Goal: Transaction & Acquisition: Book appointment/travel/reservation

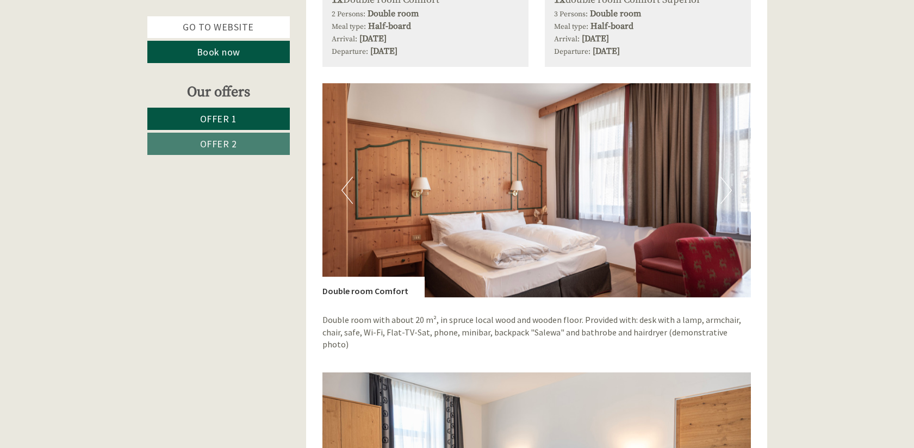
scroll to position [1034, 0]
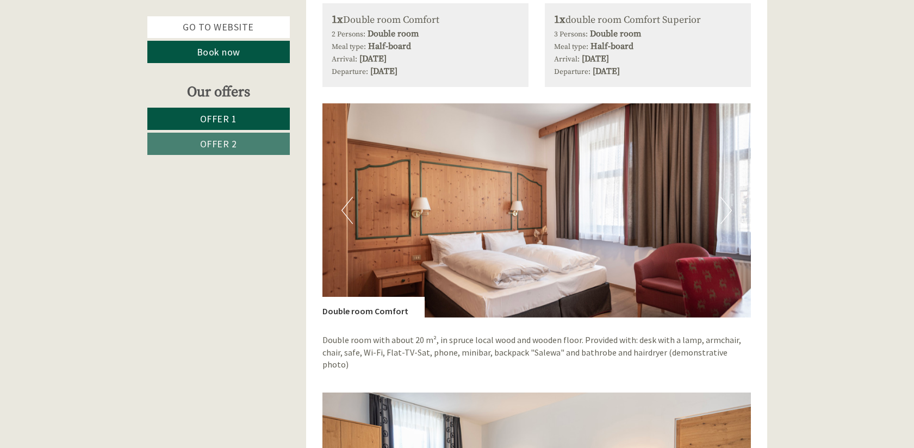
click at [721, 210] on button "Next" at bounding box center [725, 210] width 11 height 27
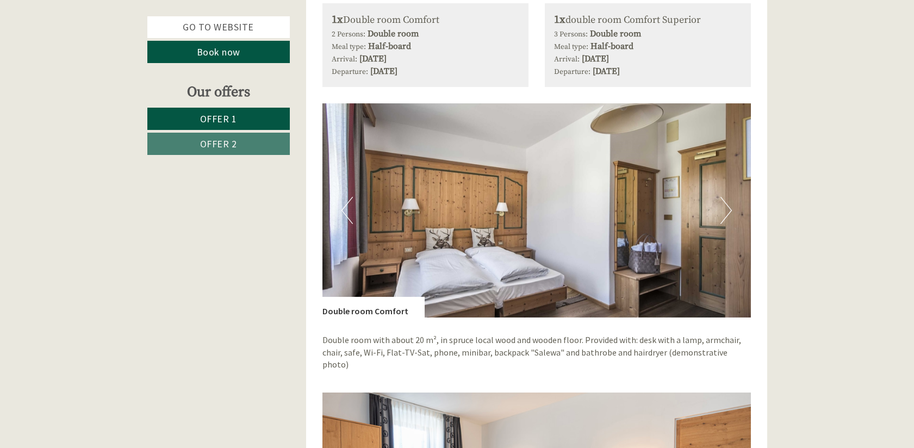
click at [721, 210] on button "Next" at bounding box center [725, 210] width 11 height 27
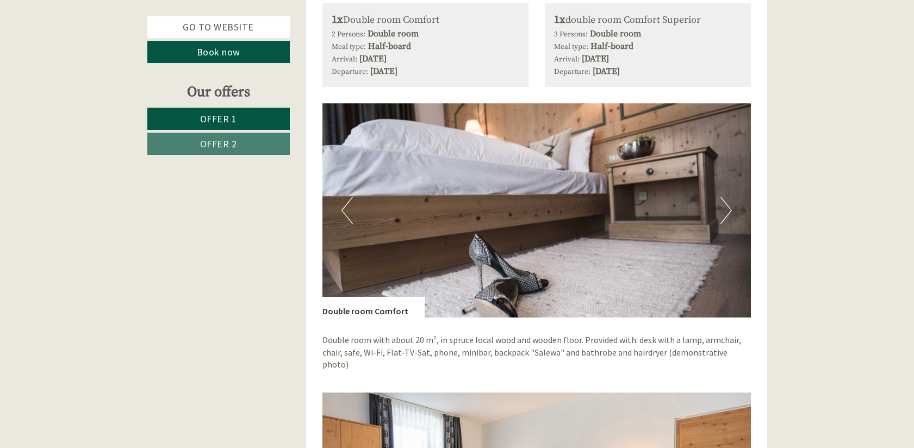
click at [721, 210] on button "Next" at bounding box center [725, 210] width 11 height 27
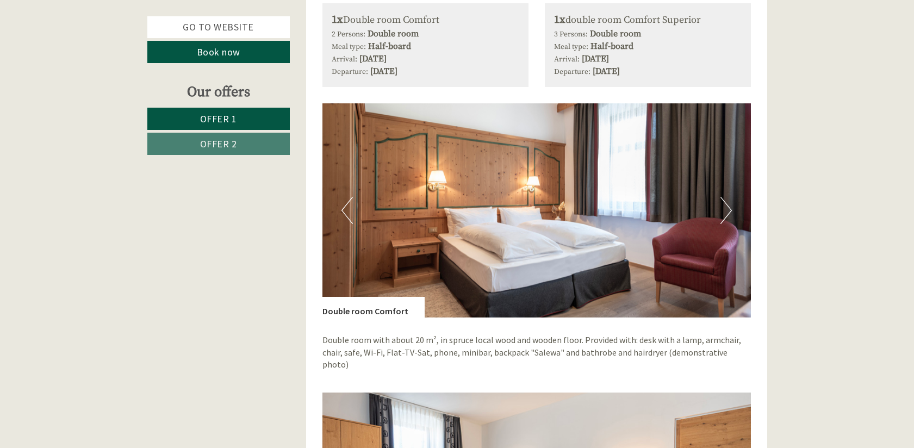
click at [721, 210] on button "Next" at bounding box center [725, 210] width 11 height 27
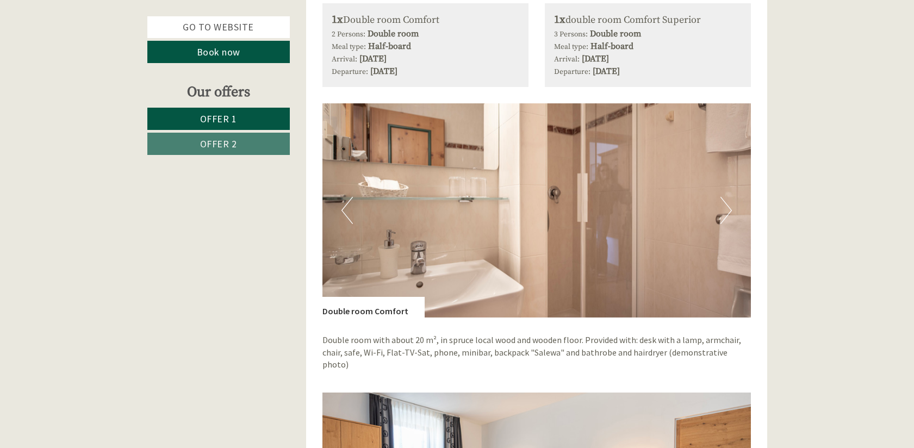
click at [721, 210] on button "Next" at bounding box center [725, 210] width 11 height 27
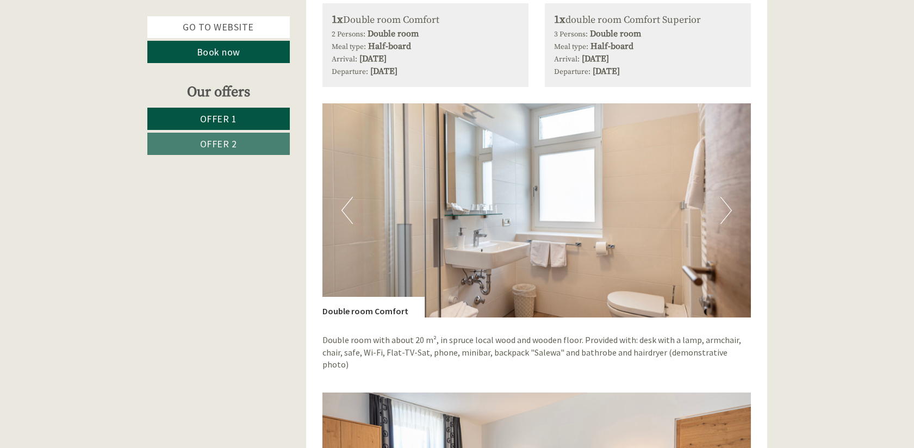
click at [721, 210] on button "Next" at bounding box center [725, 210] width 11 height 27
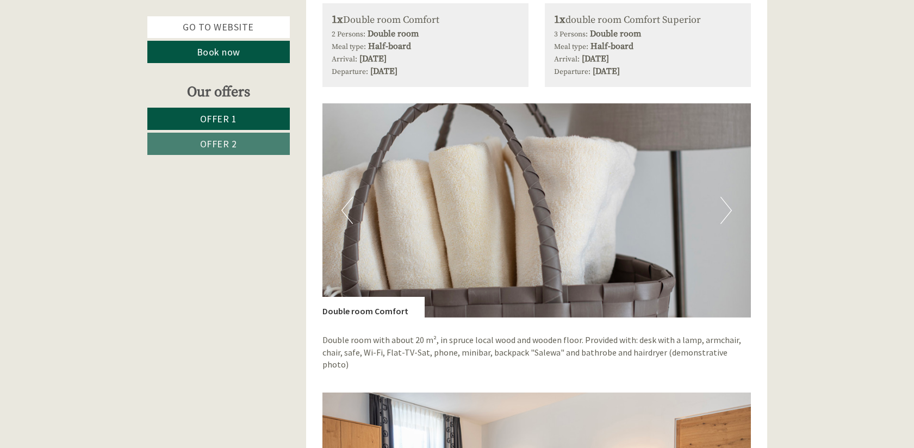
click at [721, 210] on button "Next" at bounding box center [725, 210] width 11 height 27
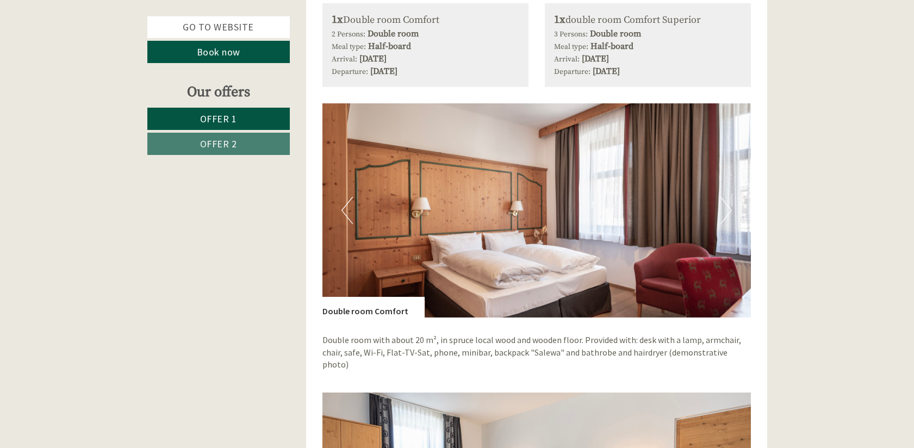
click at [721, 210] on button "Next" at bounding box center [725, 210] width 11 height 27
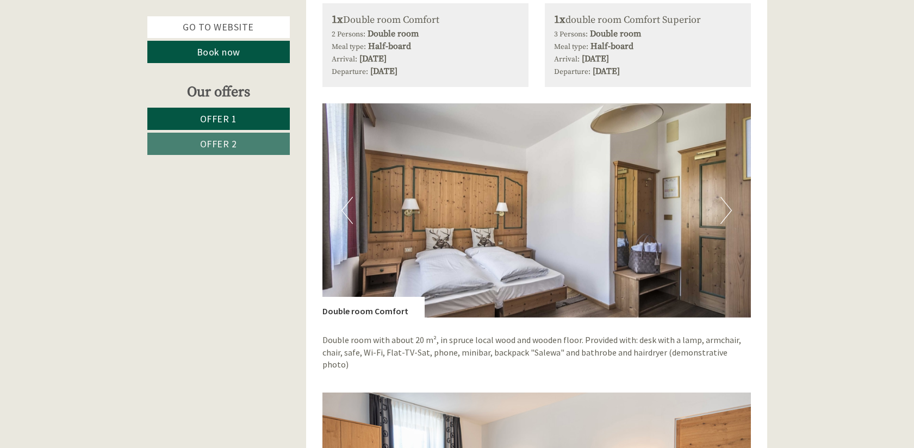
click at [721, 210] on button "Next" at bounding box center [725, 210] width 11 height 27
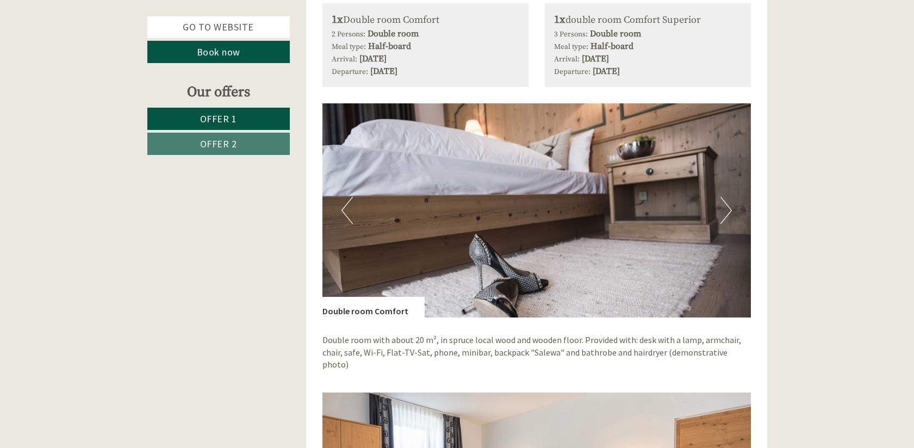
click at [721, 210] on button "Next" at bounding box center [725, 210] width 11 height 27
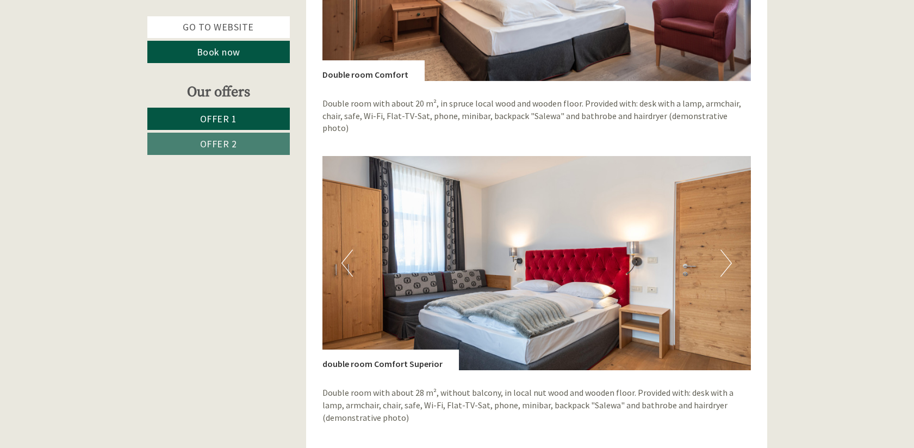
scroll to position [1273, 0]
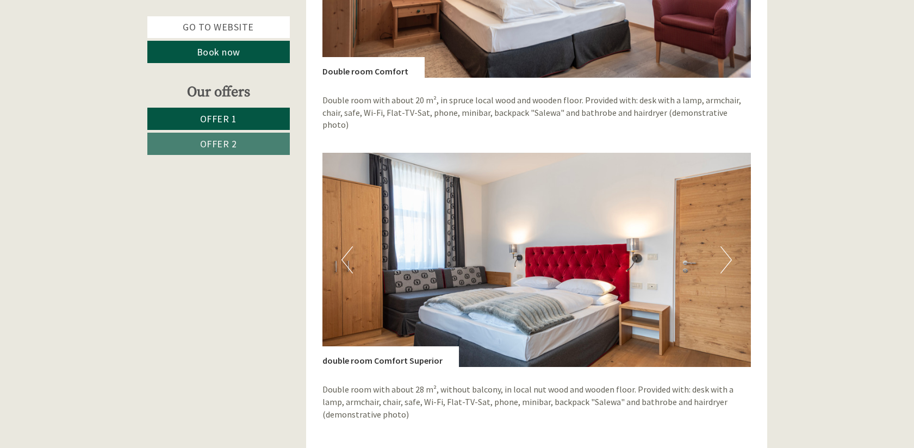
click at [720, 255] on button "Next" at bounding box center [725, 259] width 11 height 27
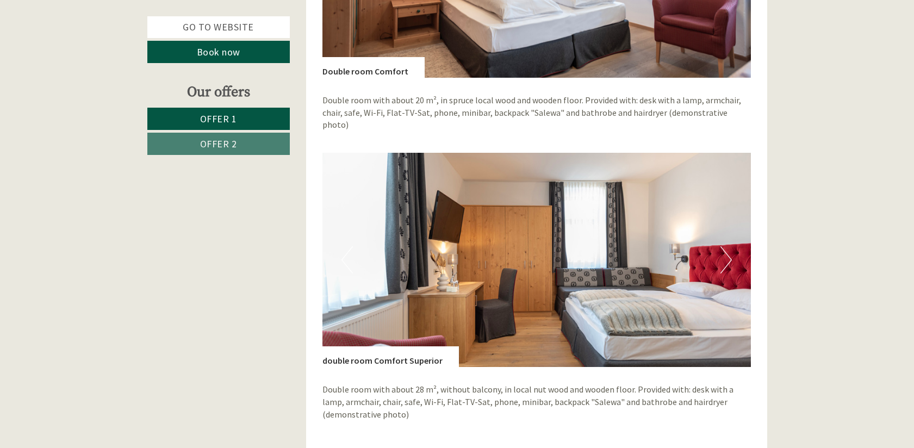
click at [720, 255] on button "Next" at bounding box center [725, 259] width 11 height 27
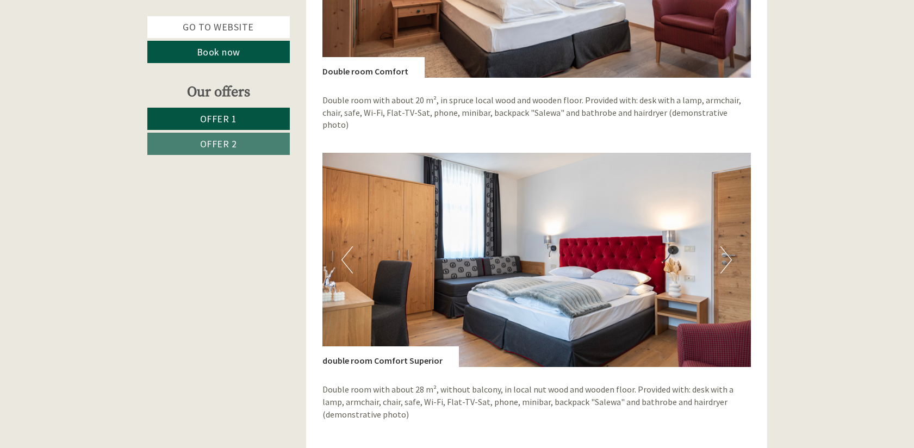
click at [720, 255] on button "Next" at bounding box center [725, 259] width 11 height 27
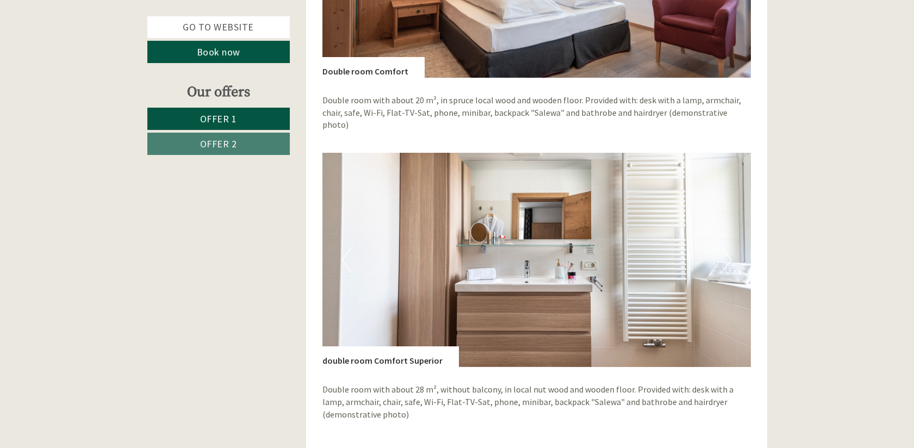
click at [720, 255] on button "Next" at bounding box center [725, 259] width 11 height 27
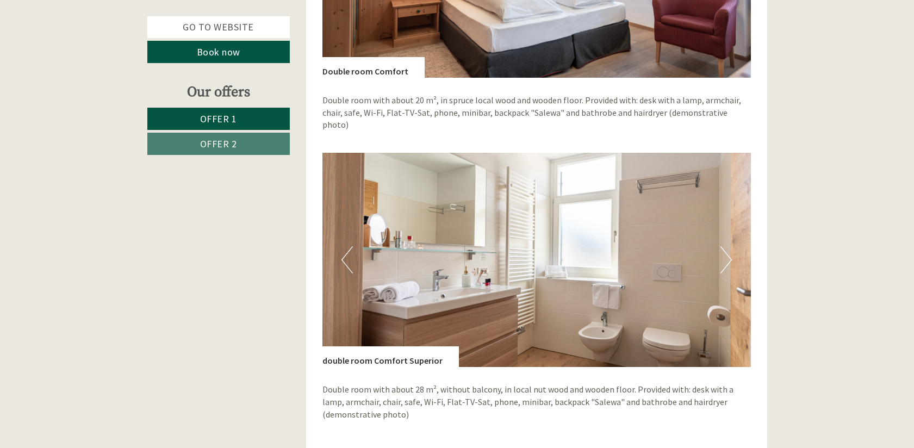
click at [720, 255] on button "Next" at bounding box center [725, 259] width 11 height 27
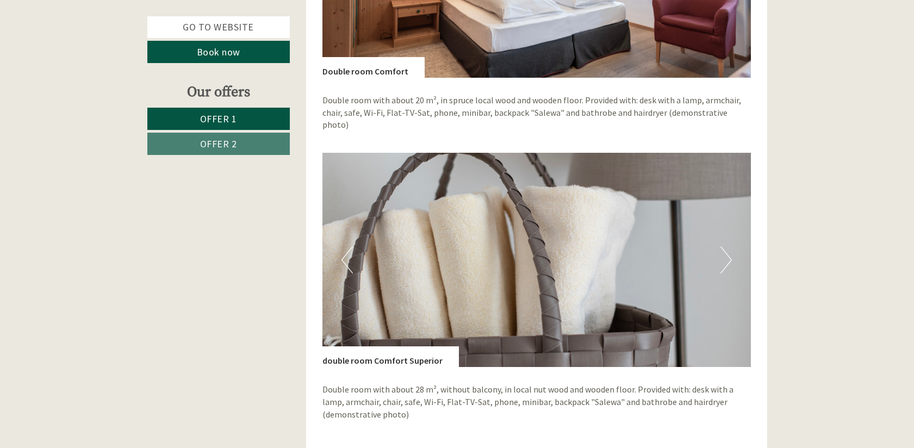
click at [720, 255] on button "Next" at bounding box center [725, 259] width 11 height 27
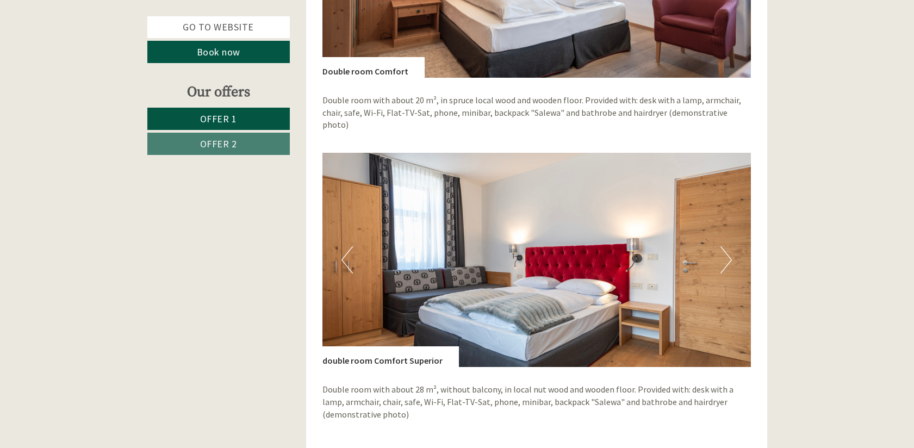
click at [720, 255] on button "Next" at bounding box center [725, 259] width 11 height 27
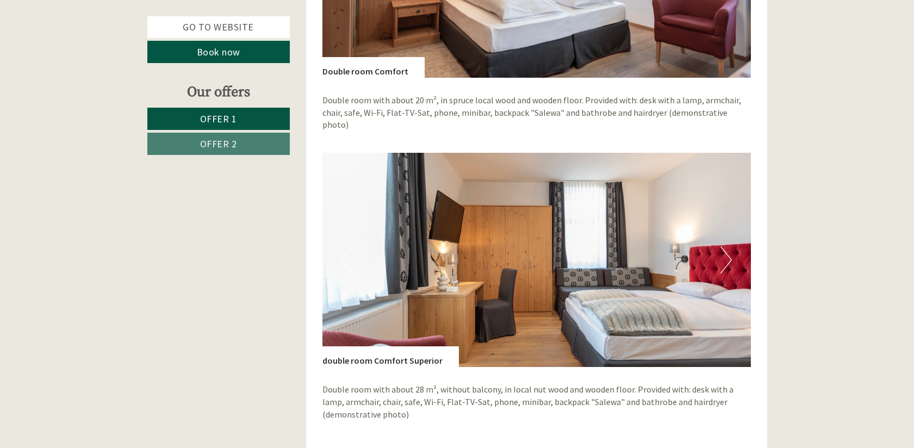
click at [720, 255] on button "Next" at bounding box center [725, 259] width 11 height 27
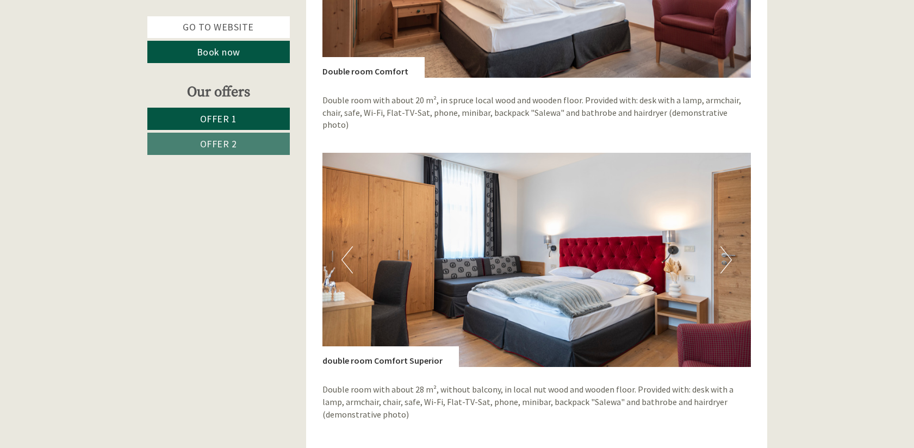
click at [720, 255] on button "Next" at bounding box center [725, 259] width 11 height 27
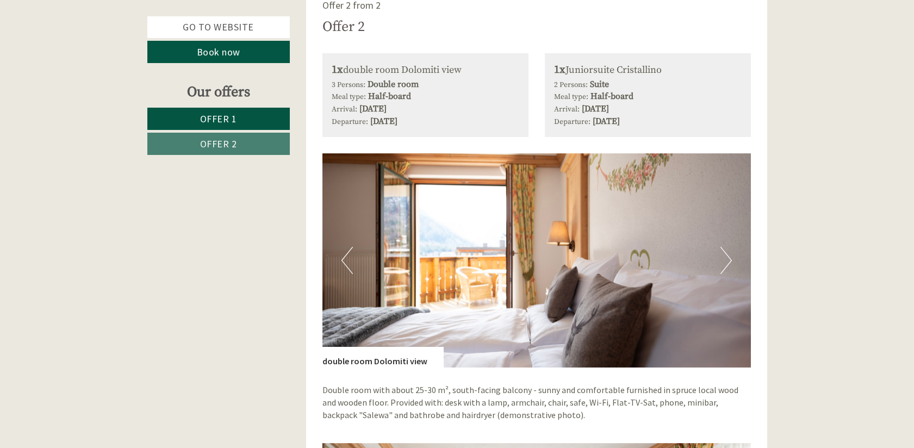
scroll to position [2014, 0]
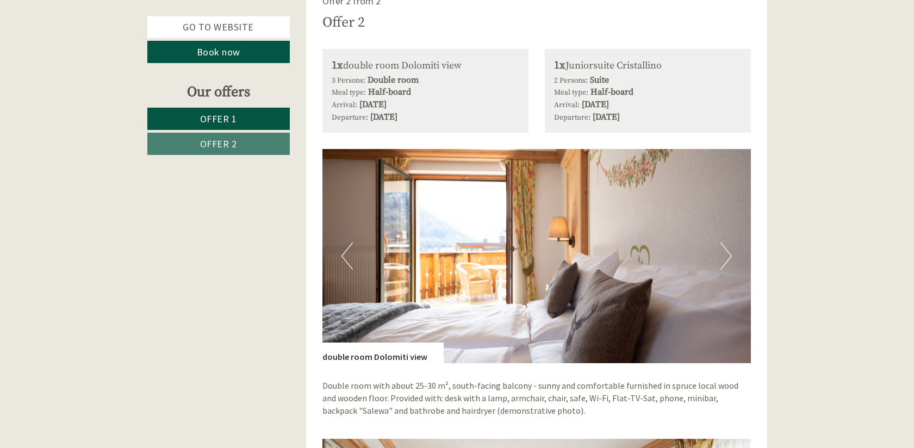
click at [730, 245] on button "Next" at bounding box center [725, 255] width 11 height 27
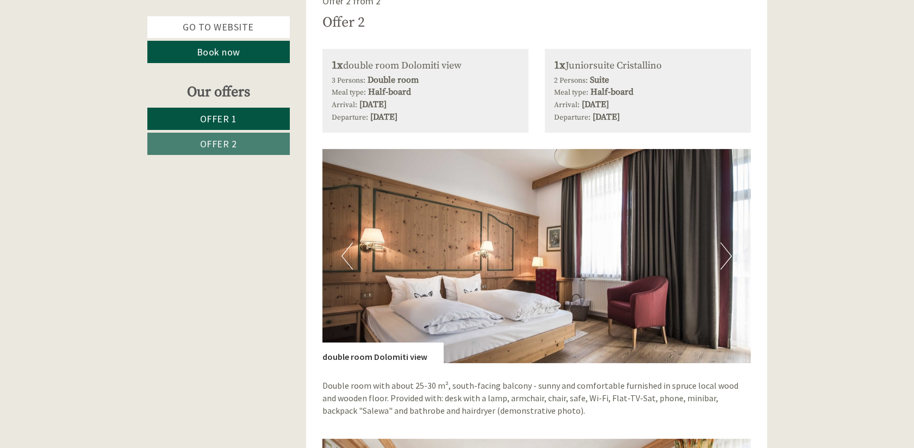
click at [730, 245] on button "Next" at bounding box center [725, 255] width 11 height 27
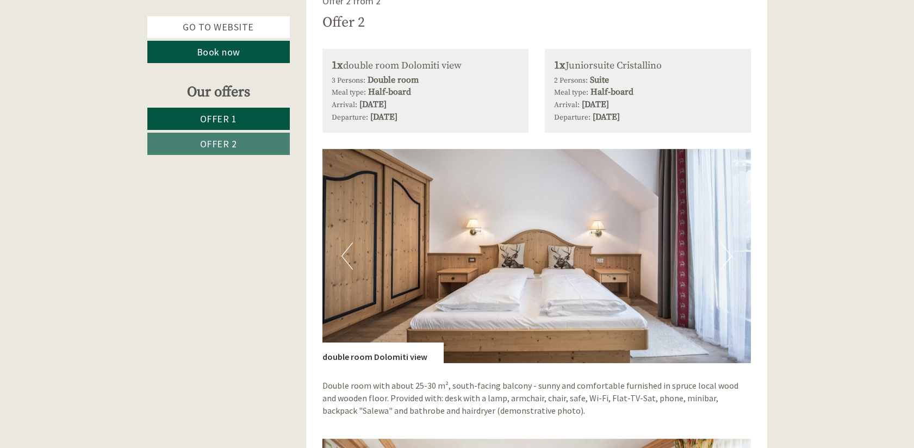
click at [730, 245] on button "Next" at bounding box center [725, 255] width 11 height 27
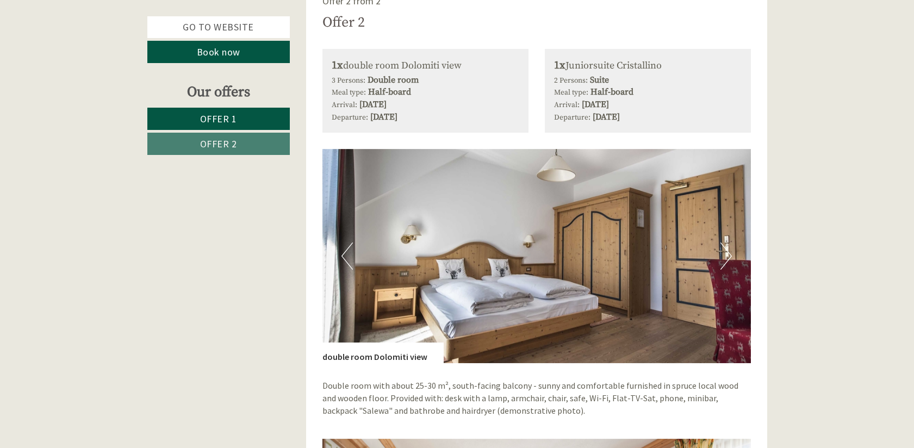
click at [730, 245] on button "Next" at bounding box center [725, 255] width 11 height 27
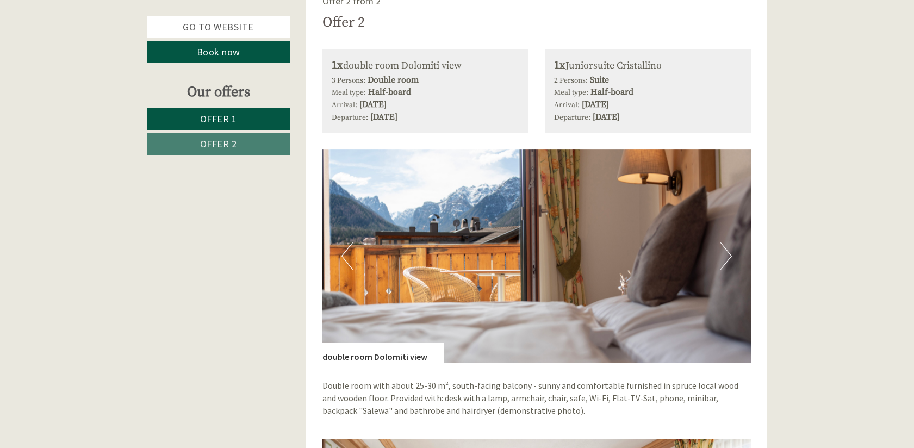
click at [730, 245] on button "Next" at bounding box center [725, 255] width 11 height 27
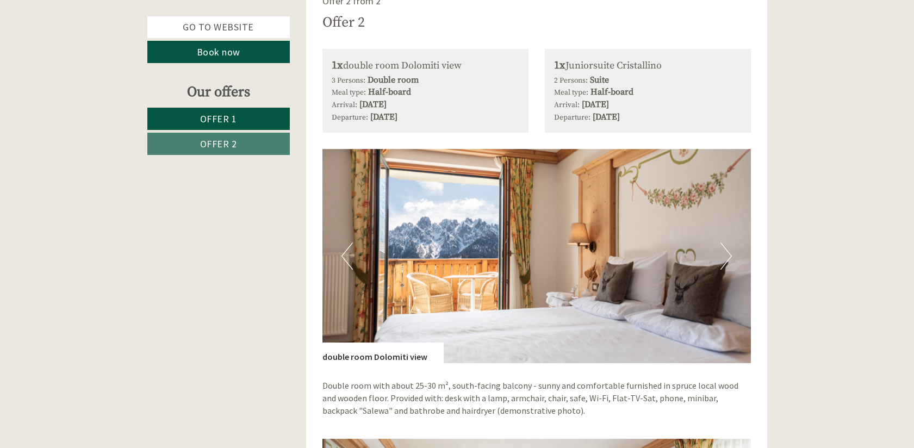
click at [730, 245] on button "Next" at bounding box center [725, 255] width 11 height 27
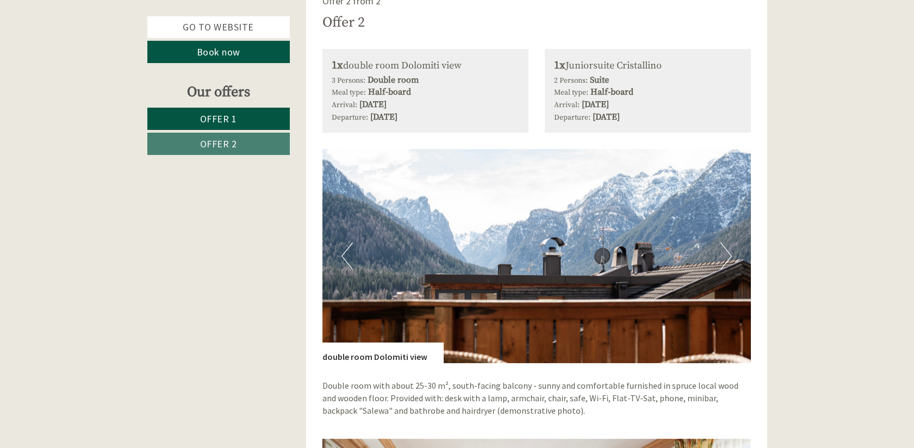
click at [730, 245] on button "Next" at bounding box center [725, 255] width 11 height 27
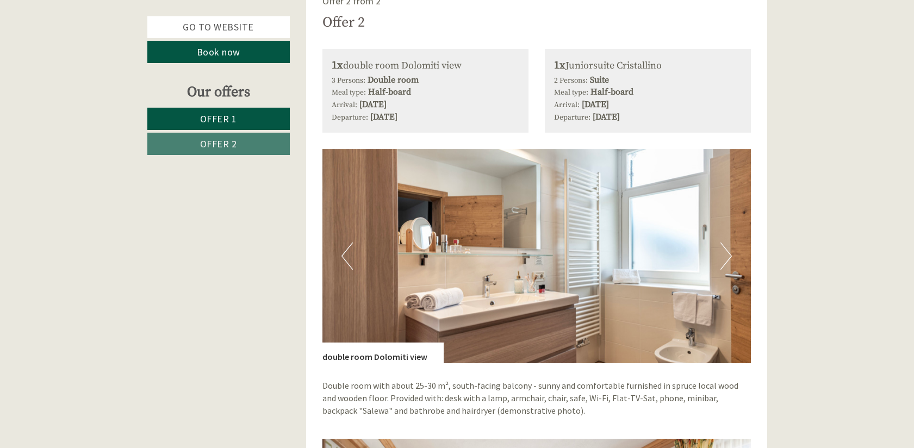
click at [730, 245] on button "Next" at bounding box center [725, 255] width 11 height 27
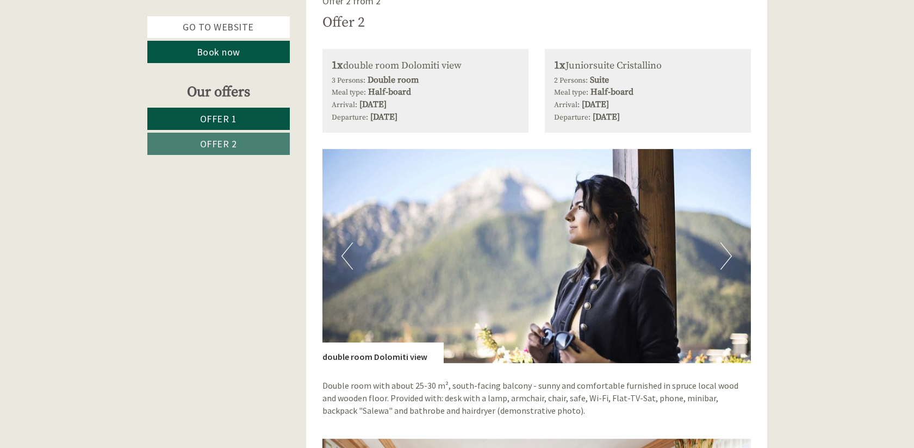
click at [730, 245] on button "Next" at bounding box center [725, 255] width 11 height 27
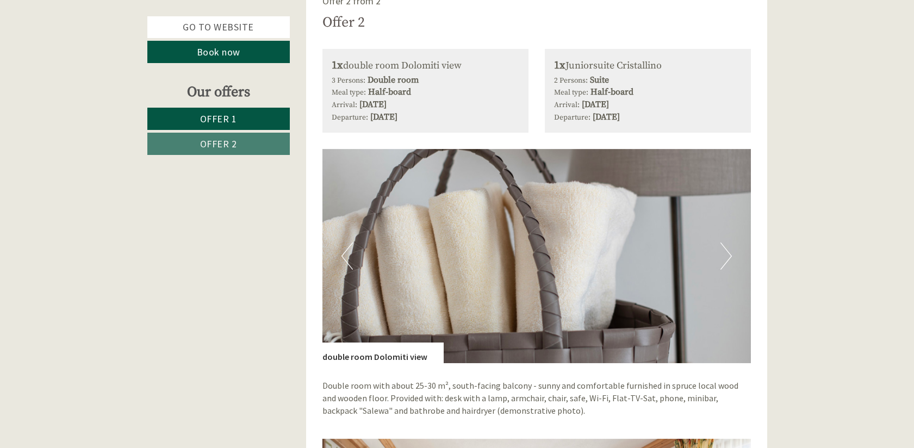
click at [730, 245] on button "Next" at bounding box center [725, 255] width 11 height 27
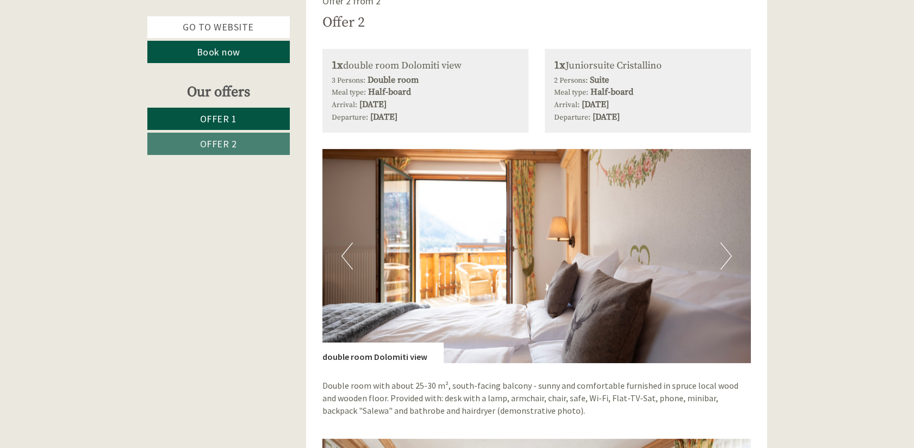
click at [730, 245] on button "Next" at bounding box center [725, 255] width 11 height 27
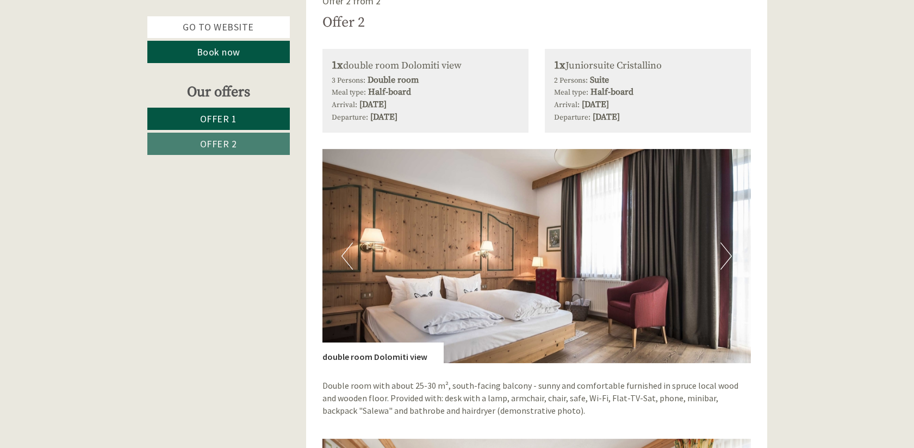
click at [730, 245] on button "Next" at bounding box center [725, 255] width 11 height 27
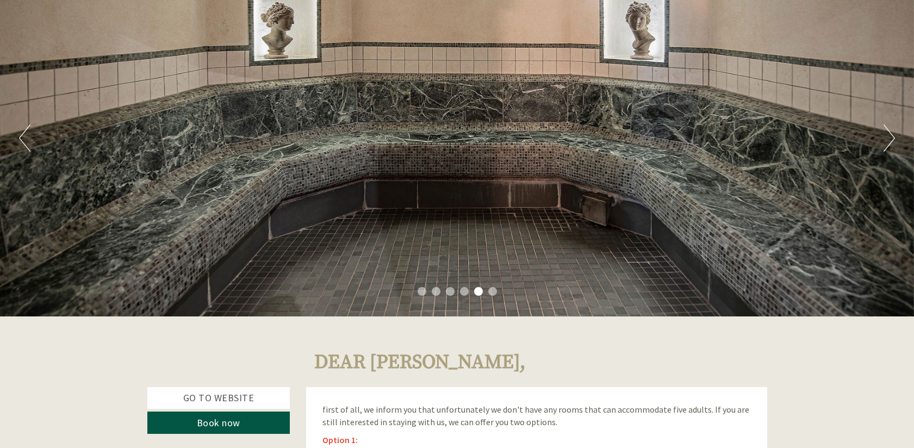
scroll to position [0, 0]
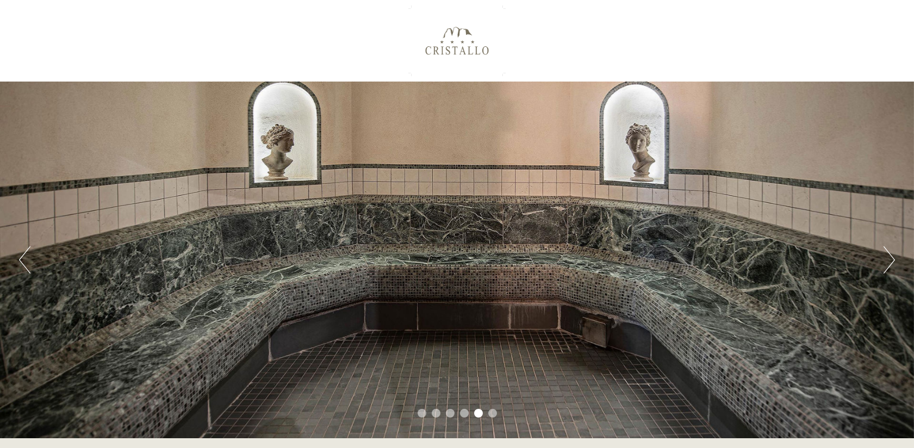
click at [888, 257] on button "Next" at bounding box center [888, 259] width 11 height 27
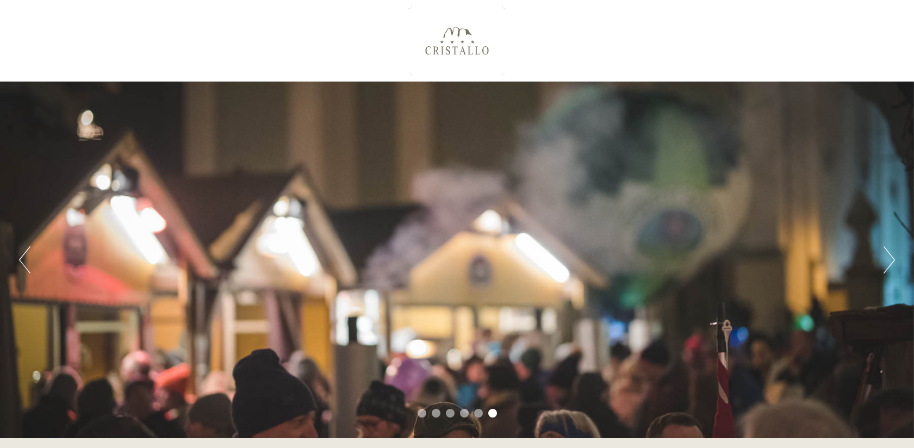
click at [888, 257] on button "Next" at bounding box center [888, 259] width 11 height 27
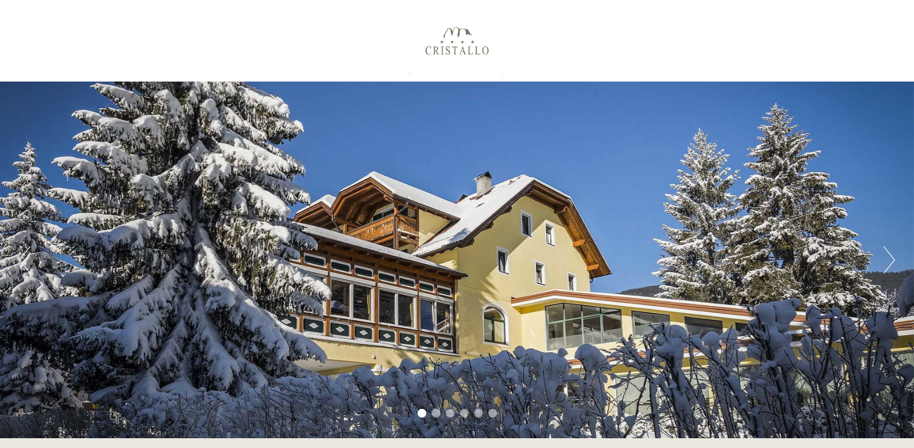
click at [888, 257] on button "Next" at bounding box center [888, 259] width 11 height 27
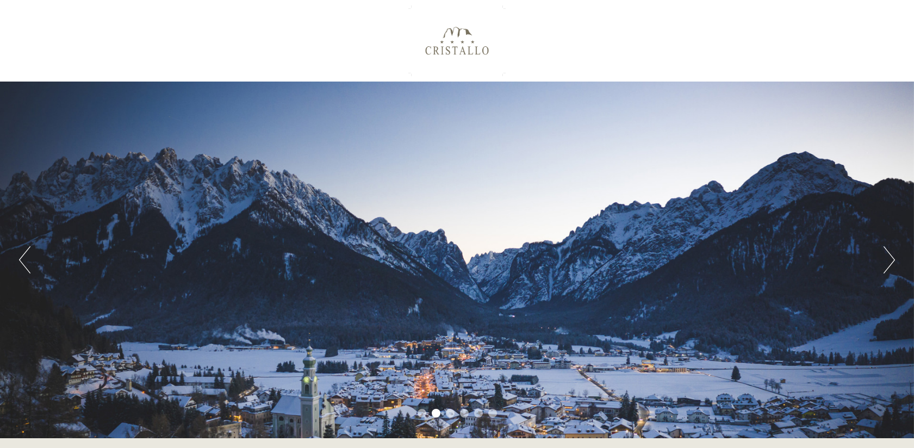
click at [888, 257] on button "Next" at bounding box center [888, 259] width 11 height 27
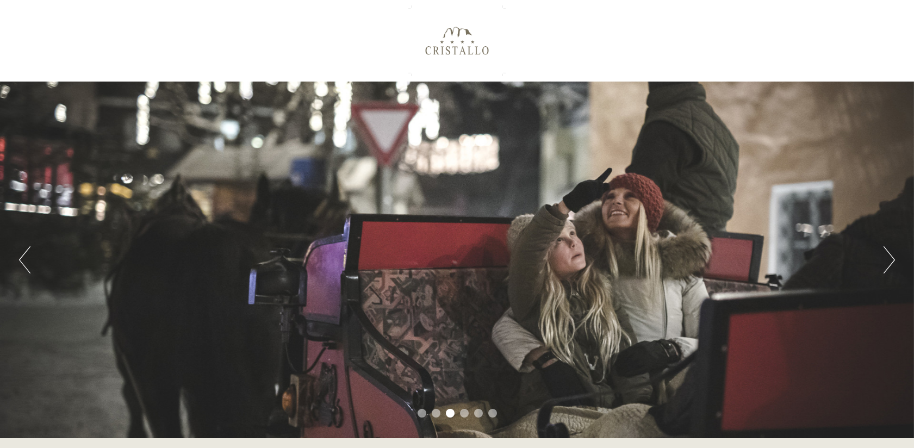
click at [888, 257] on button "Next" at bounding box center [888, 259] width 11 height 27
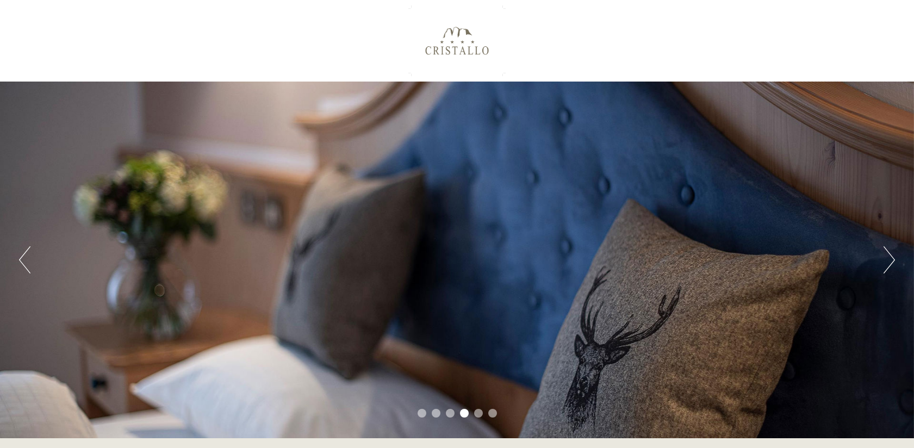
click at [888, 257] on button "Next" at bounding box center [888, 259] width 11 height 27
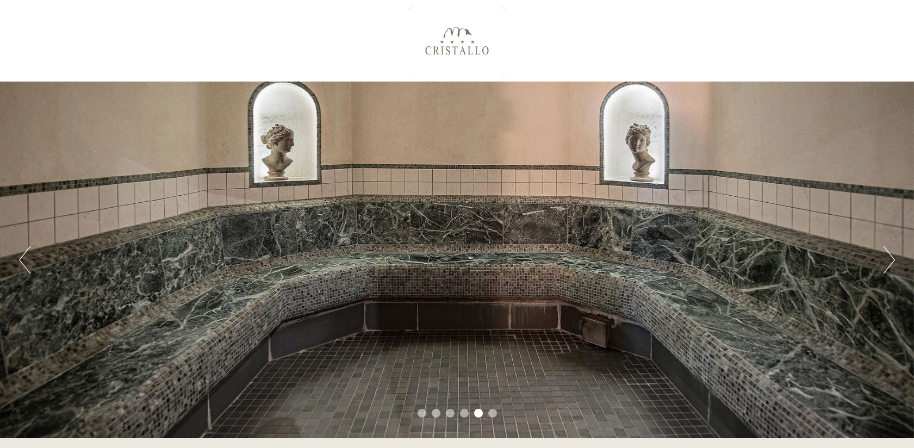
click at [888, 257] on button "Next" at bounding box center [888, 259] width 11 height 27
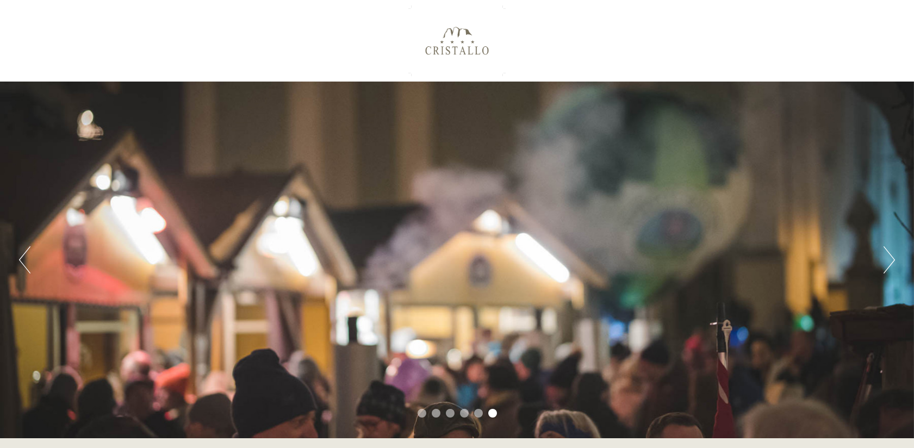
click at [888, 257] on button "Next" at bounding box center [888, 259] width 11 height 27
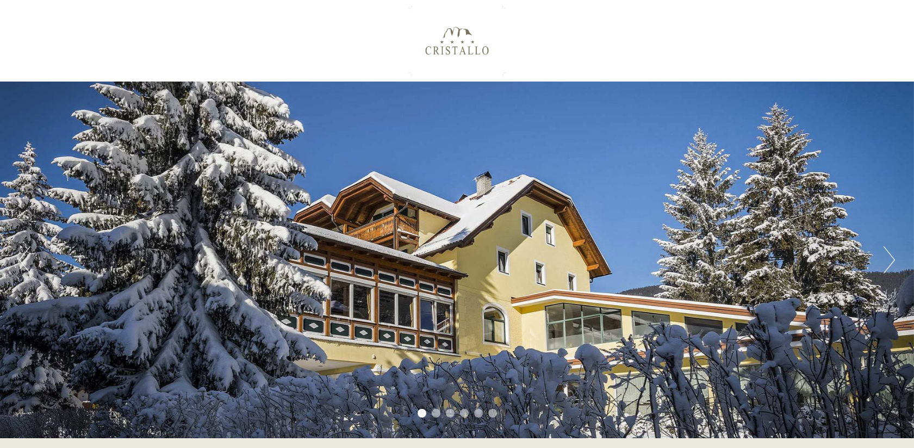
click at [888, 257] on button "Next" at bounding box center [888, 259] width 11 height 27
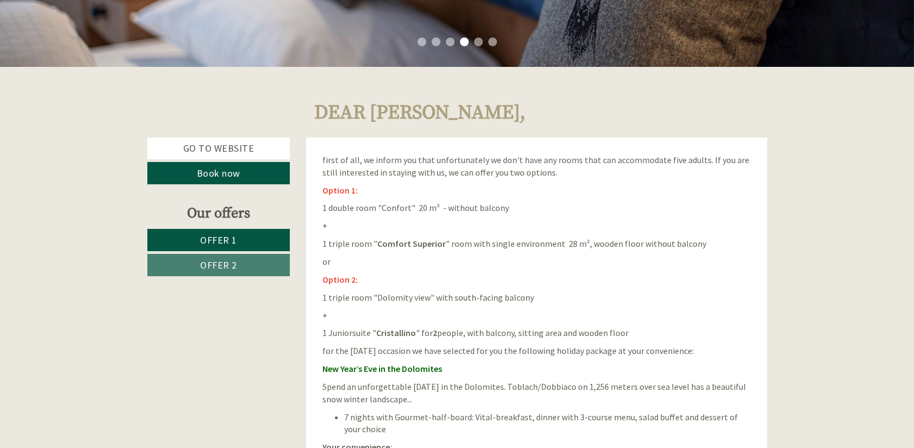
scroll to position [372, 0]
click at [235, 271] on link "Offer 2" at bounding box center [218, 264] width 143 height 22
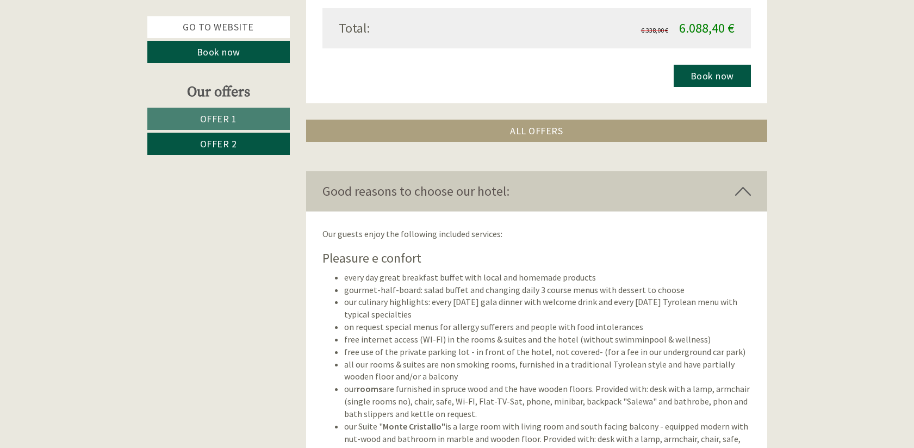
scroll to position [1867, 0]
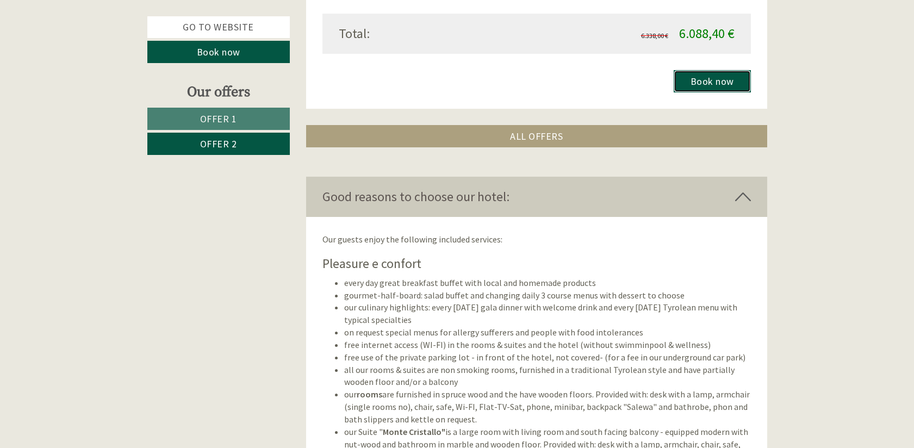
click at [732, 79] on link "Book now" at bounding box center [711, 81] width 77 height 22
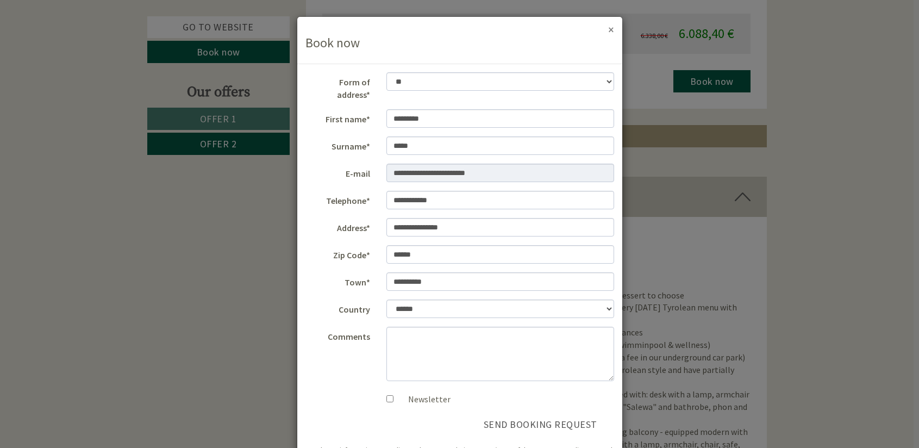
click at [610, 30] on button "×" at bounding box center [611, 29] width 6 height 11
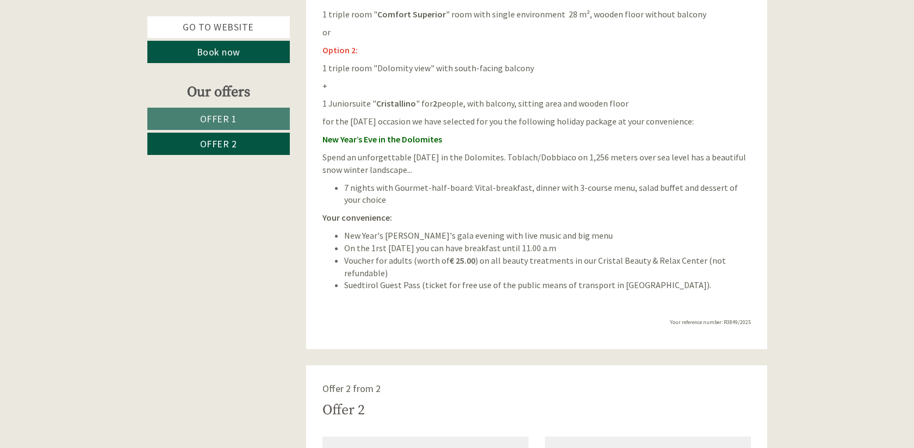
scroll to position [598, 0]
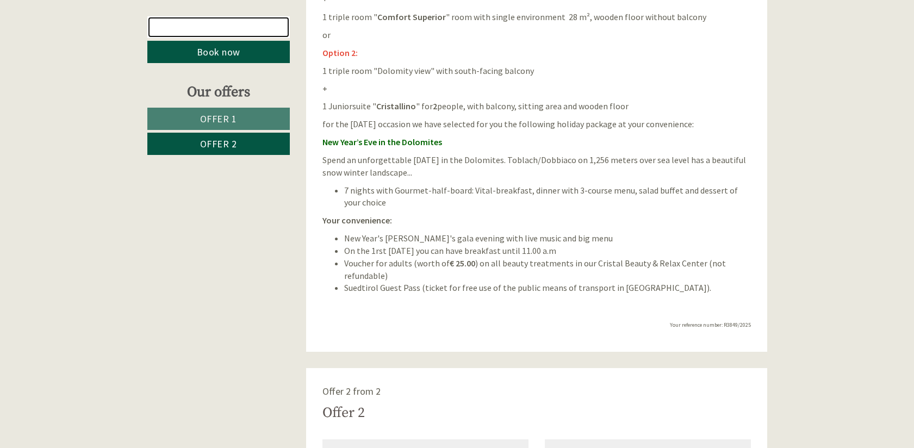
click at [249, 27] on link "Go to website" at bounding box center [218, 27] width 142 height 22
